Goal: Find specific page/section: Find specific page/section

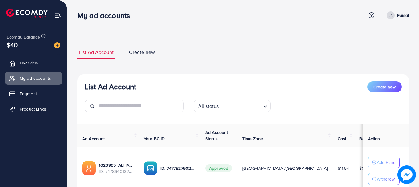
scroll to position [91, 0]
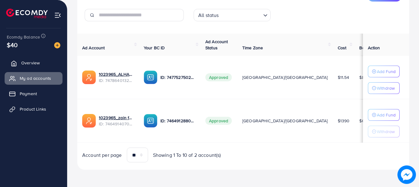
click at [34, 64] on span "Overview" at bounding box center [30, 63] width 18 height 6
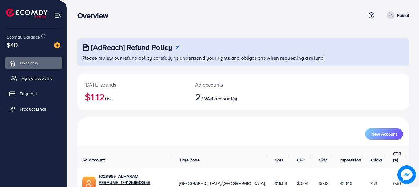
click at [27, 77] on span "My ad accounts" at bounding box center [36, 78] width 31 height 6
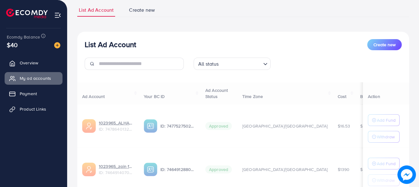
scroll to position [91, 0]
